Goal: Task Accomplishment & Management: Manage account settings

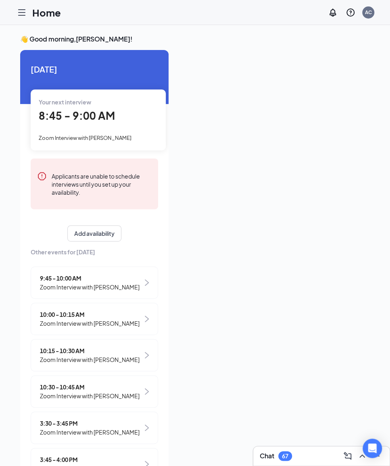
click at [65, 138] on span "Zoom Interview with [PERSON_NAME]" at bounding box center [85, 138] width 93 height 6
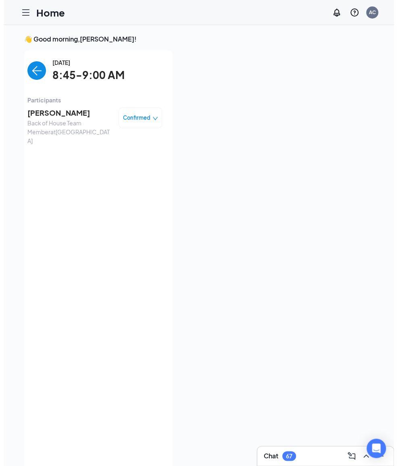
scroll to position [3, 0]
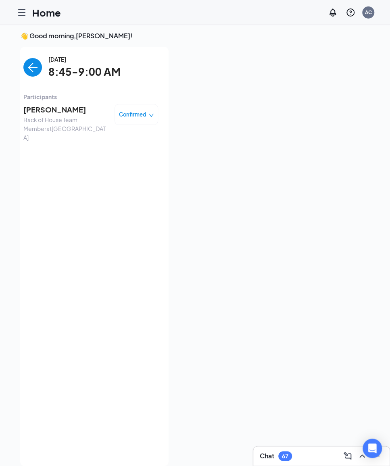
click at [68, 107] on span "[PERSON_NAME]" at bounding box center [65, 109] width 85 height 11
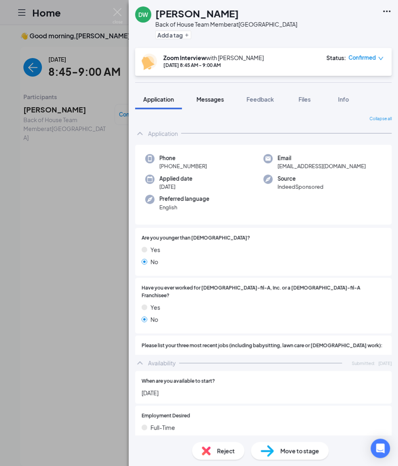
click at [223, 104] on button "Messages" at bounding box center [210, 99] width 44 height 20
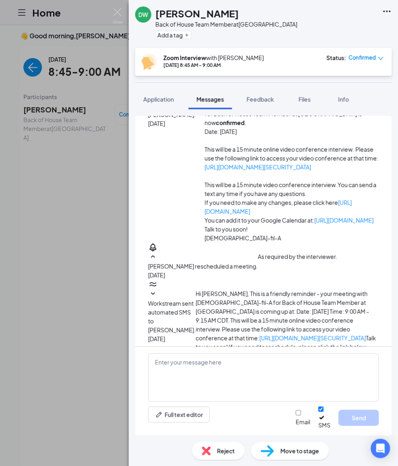
scroll to position [158, 0]
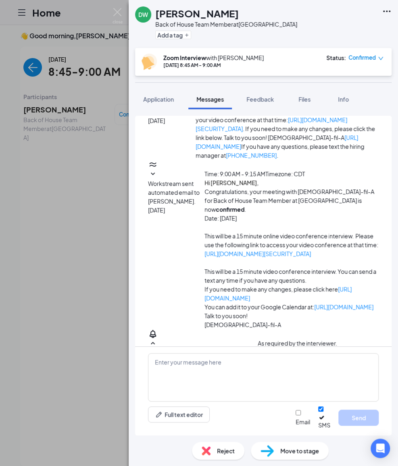
scroll to position [63, 0]
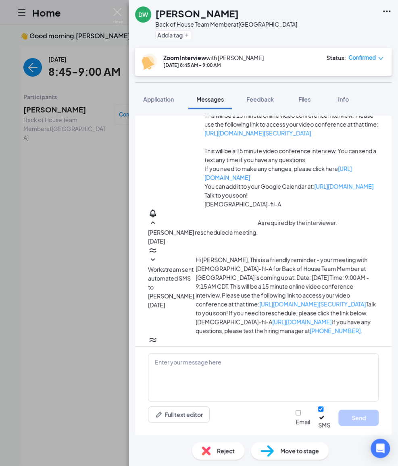
scroll to position [183, 0]
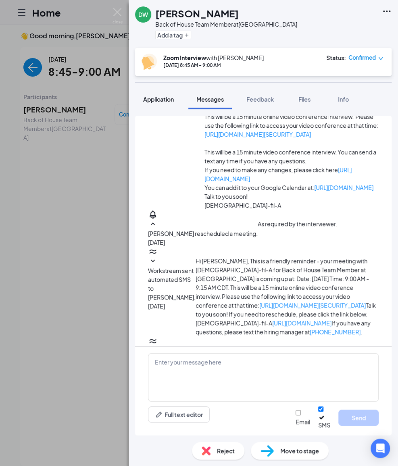
click at [157, 101] on span "Application" at bounding box center [158, 99] width 31 height 7
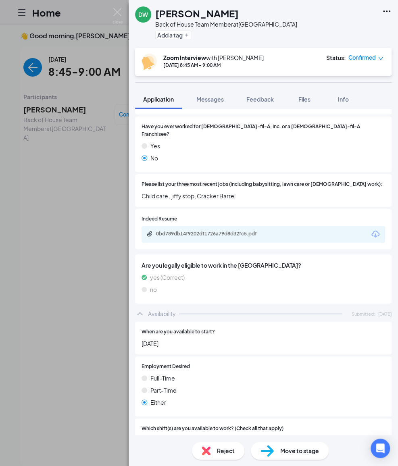
scroll to position [360, 0]
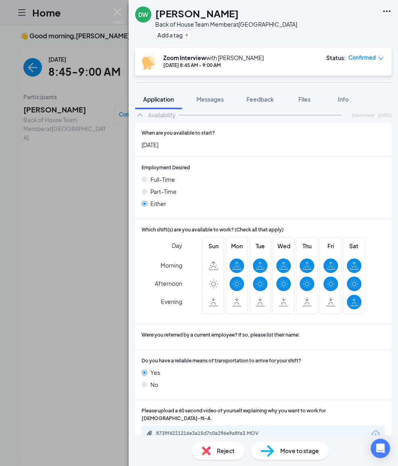
drag, startPoint x: 305, startPoint y: 131, endPoint x: 325, endPoint y: 152, distance: 28.2
click at [306, 131] on div "When are you available to start? [DATE]" at bounding box center [262, 139] width 243 height 20
click at [264, 105] on button "Feedback" at bounding box center [260, 99] width 44 height 20
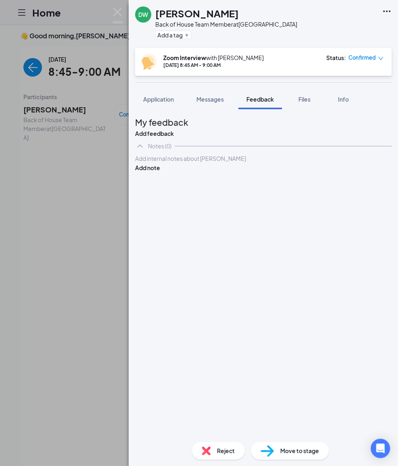
click at [218, 163] on div at bounding box center [263, 158] width 256 height 9
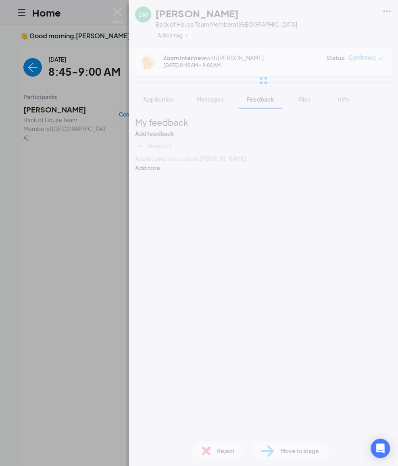
click at [226, 185] on div "[PERSON_NAME] Back of House Team Member at [GEOGRAPHIC_DATA] Add a tag Zoom Int…" at bounding box center [263, 233] width 269 height 466
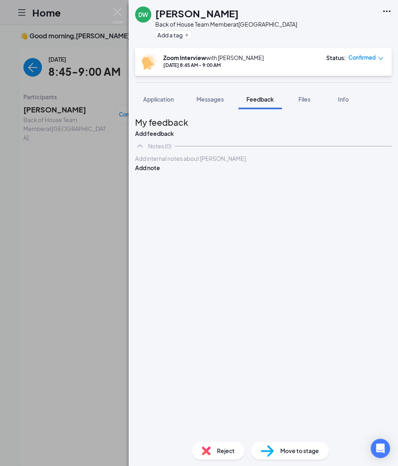
click at [229, 163] on div at bounding box center [263, 158] width 256 height 8
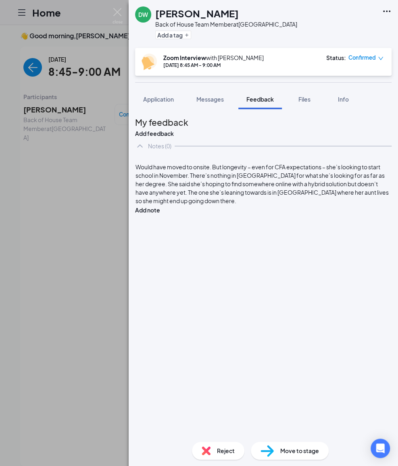
click at [151, 193] on span "Would have moved to onsite. But longevity – even for CFA expectations – she’s l…" at bounding box center [262, 183] width 254 height 41
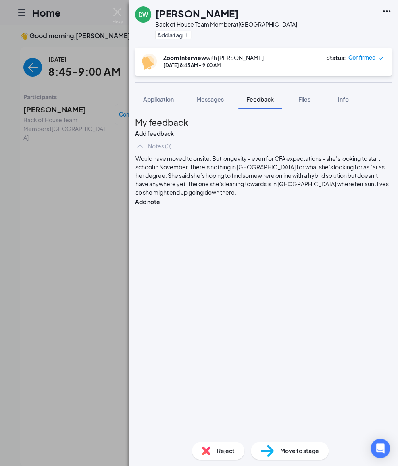
click at [241, 183] on span "Would have moved to onsite. But longevity – even for CFA expectations – she’s l…" at bounding box center [262, 175] width 254 height 41
click at [228, 185] on span "Would have moved to onsite. Rejecting due to longevity – even for CFA expectati…" at bounding box center [262, 175] width 254 height 41
click at [234, 189] on div "Would have moved to onsite. Rejecting due to longevity – even for CFA expectati…" at bounding box center [263, 175] width 256 height 42
click at [156, 184] on span "Would have moved to onsite but ejecting due to longevity – even for CFA expecta…" at bounding box center [262, 175] width 254 height 41
click at [160, 197] on button "Add note" at bounding box center [147, 201] width 25 height 9
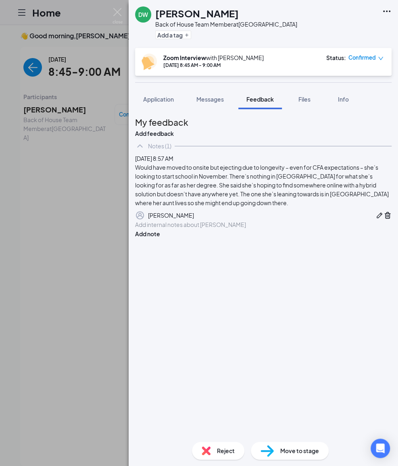
click at [375, 219] on icon "Pen" at bounding box center [379, 215] width 8 height 8
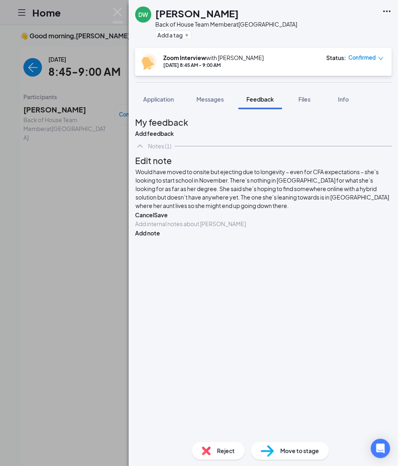
click at [240, 207] on span "Would have moved to onsite but ejecting due to longevity – even for CFA expecta…" at bounding box center [262, 188] width 254 height 41
click at [168, 219] on button "Save" at bounding box center [161, 214] width 14 height 9
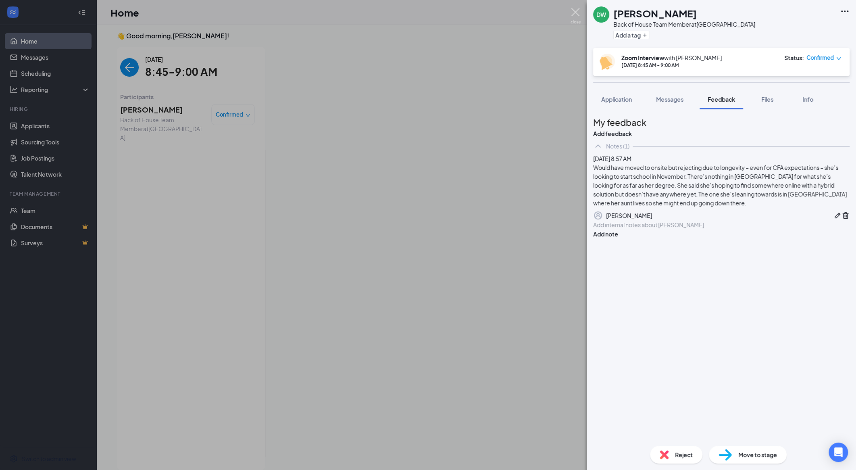
click at [397, 12] on img at bounding box center [575, 16] width 10 height 16
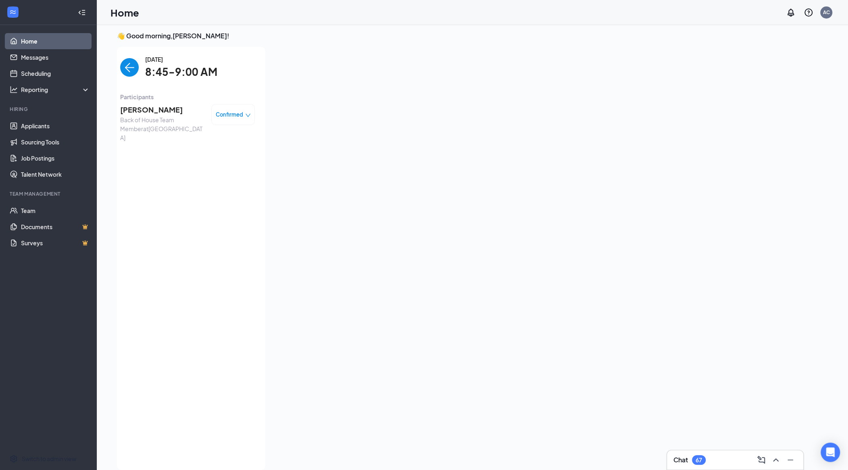
click at [129, 69] on img "back-button" at bounding box center [129, 67] width 19 height 19
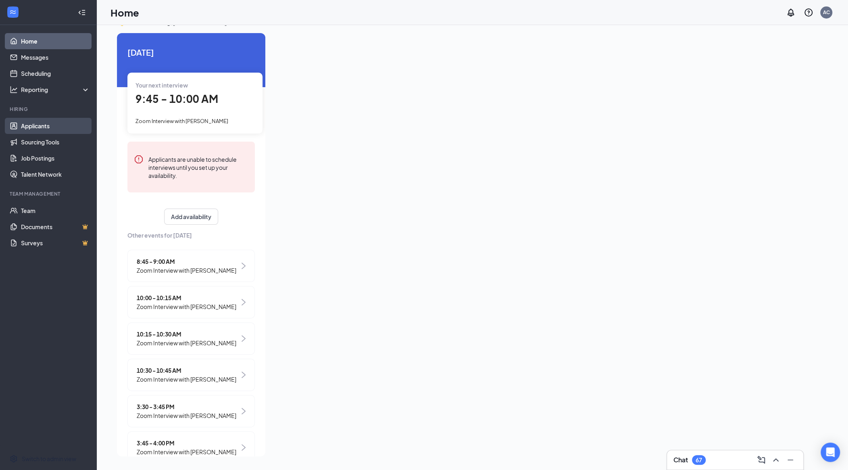
click at [39, 134] on link "Sourcing Tools" at bounding box center [55, 142] width 69 height 16
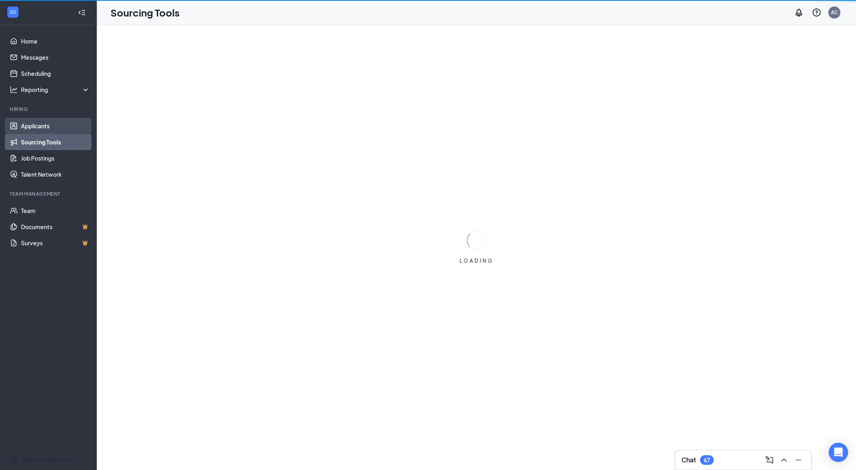
click at [44, 123] on link "Applicants" at bounding box center [55, 126] width 69 height 16
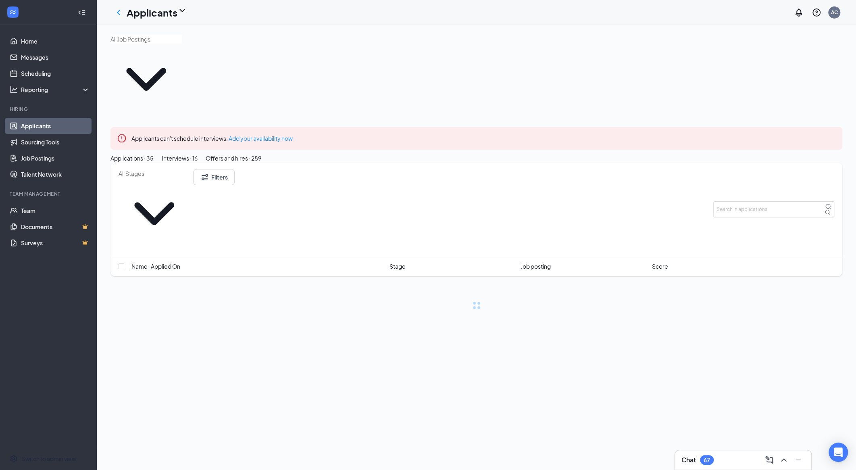
click at [165, 169] on input "text" at bounding box center [153, 173] width 71 height 9
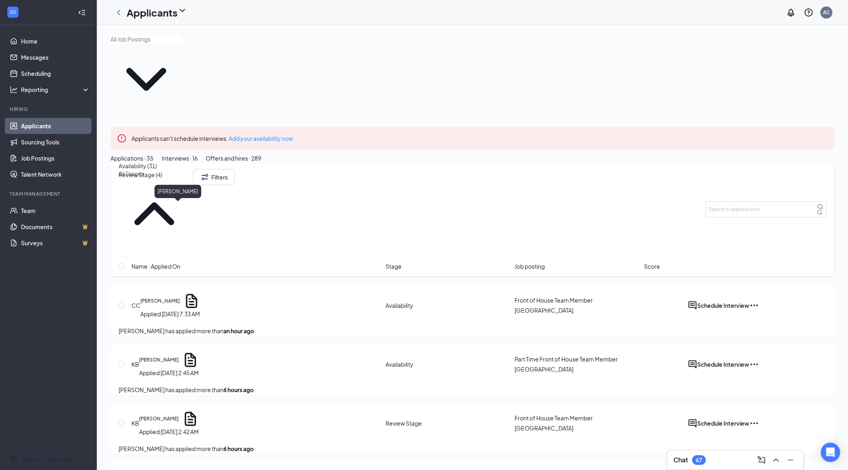
click at [177, 193] on div "[PERSON_NAME]" at bounding box center [177, 191] width 47 height 13
click at [167, 169] on input "text" at bounding box center [153, 173] width 71 height 9
click at [144, 179] on div "Review Stage (4)" at bounding box center [140, 174] width 44 height 9
type input "Review Stage (4)"
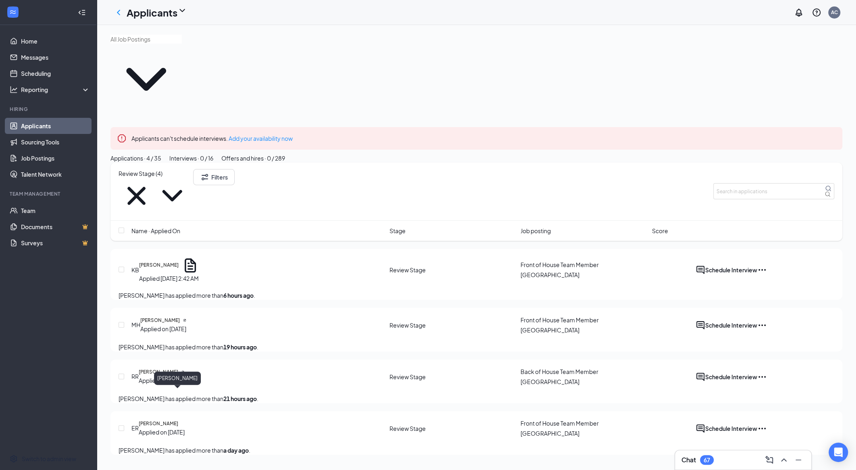
click at [178, 420] on h5 "[PERSON_NAME]" at bounding box center [158, 423] width 39 height 7
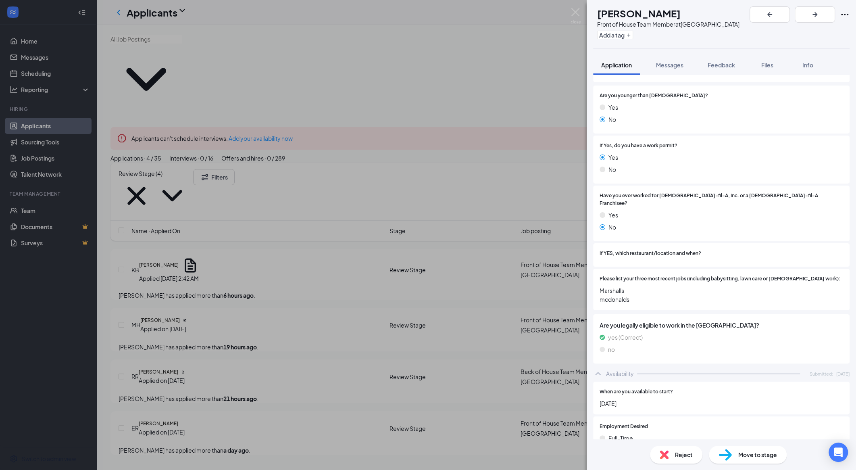
scroll to position [161, 0]
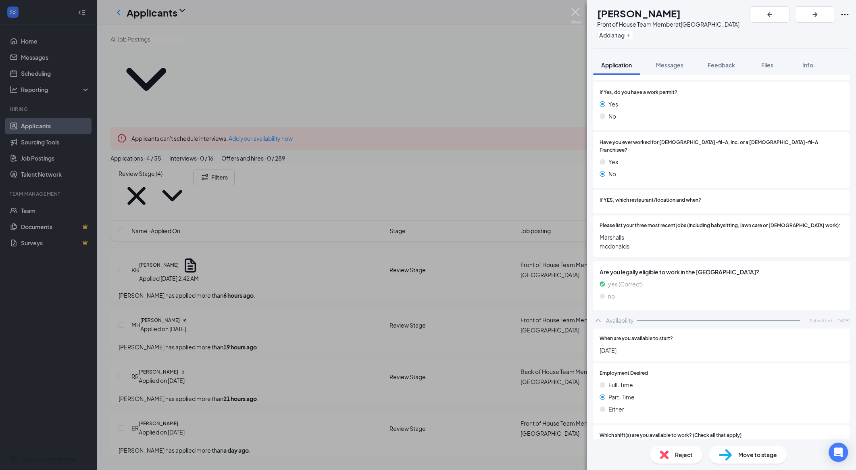
click at [397, 18] on img at bounding box center [575, 16] width 10 height 16
